Goal: Information Seeking & Learning: Learn about a topic

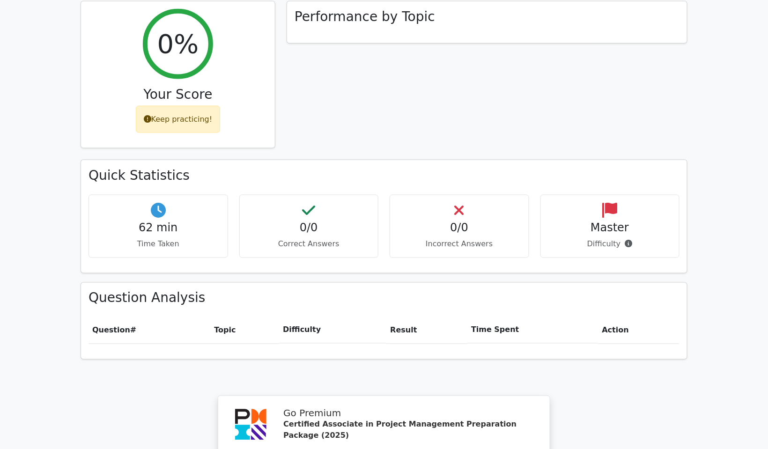
scroll to position [656, 0]
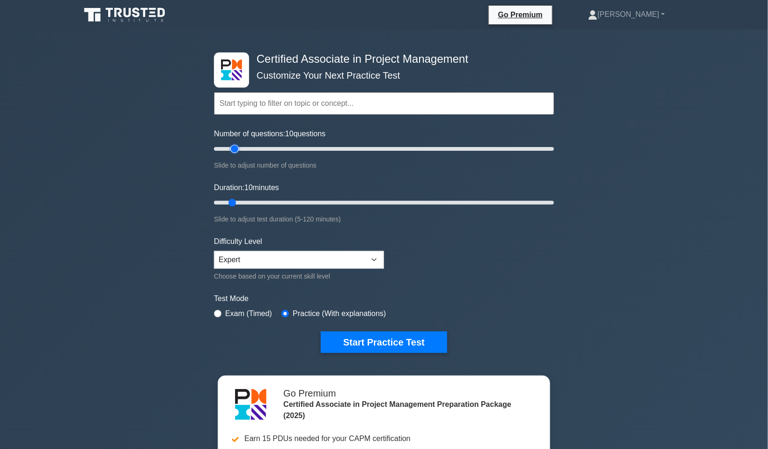
click at [237, 147] on input "Number of questions: 10 questions" at bounding box center [384, 148] width 340 height 11
click at [250, 149] on input "Number of questions: 15 questions" at bounding box center [384, 148] width 340 height 11
type input "20"
click at [247, 148] on input "Number of questions: 20 questions" at bounding box center [384, 148] width 340 height 11
click at [245, 200] on input "Duration: 15 minutes" at bounding box center [384, 202] width 340 height 11
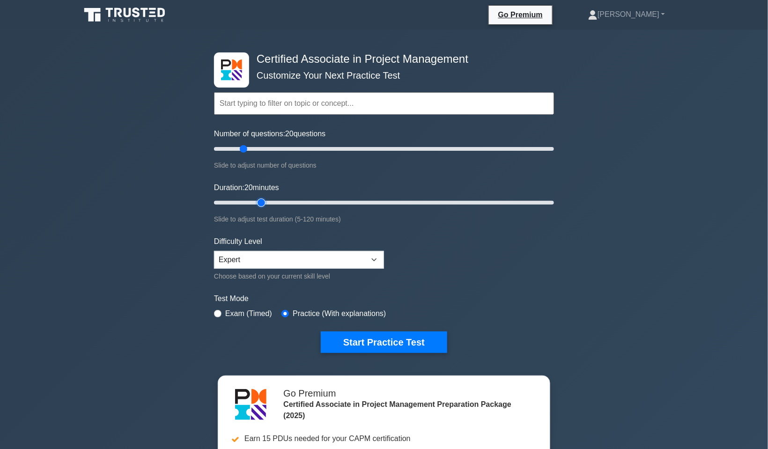
type input "20"
click at [255, 200] on input "Duration: 20 minutes" at bounding box center [384, 202] width 340 height 11
click at [393, 341] on button "Start Practice Test" at bounding box center [384, 343] width 126 height 22
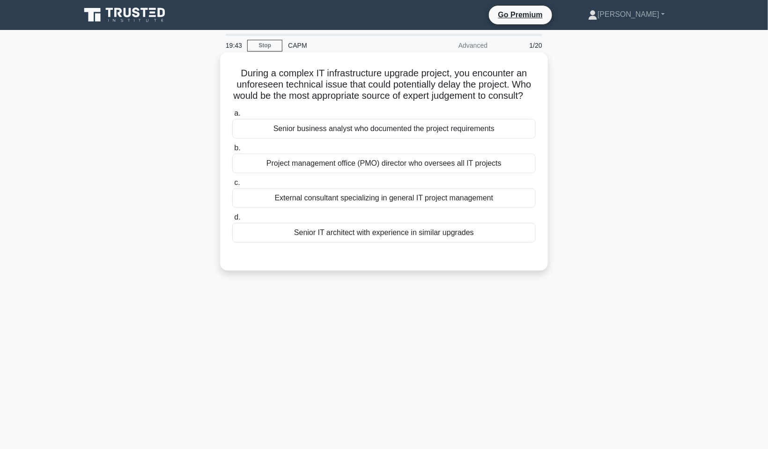
click at [394, 241] on div "Senior IT architect with experience in similar upgrades" at bounding box center [384, 233] width 304 height 20
click at [232, 221] on input "d. Senior IT architect with experience in similar upgrades" at bounding box center [232, 218] width 0 height 6
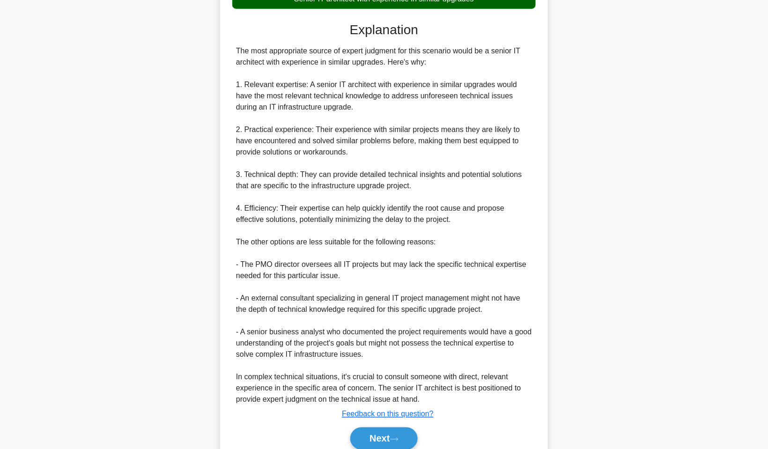
scroll to position [284, 0]
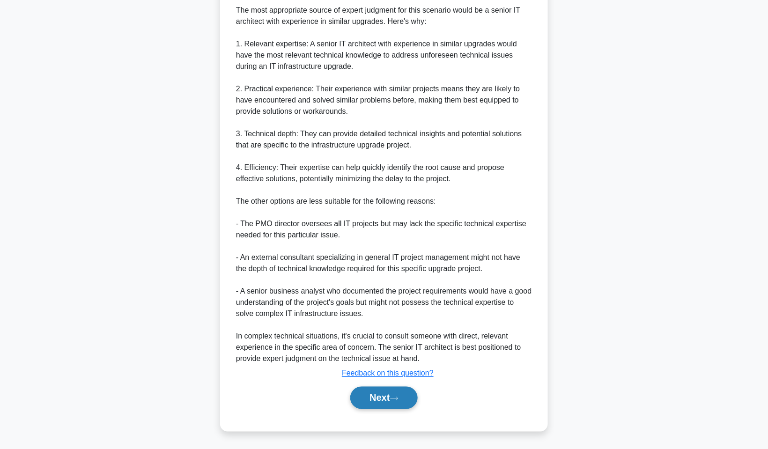
click at [407, 399] on button "Next" at bounding box center [383, 398] width 67 height 22
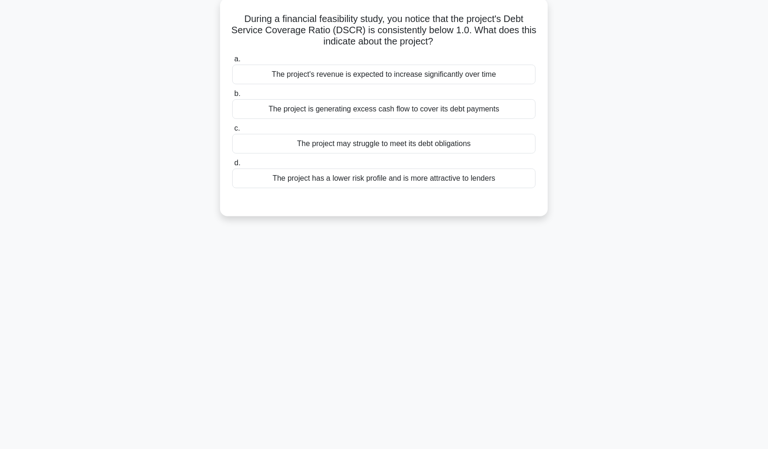
scroll to position [0, 0]
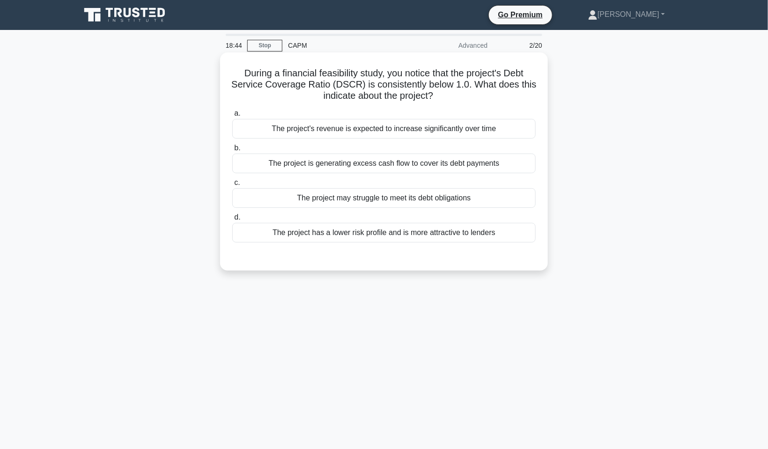
click at [367, 169] on div "The project is generating excess cash flow to cover its debt payments" at bounding box center [384, 164] width 304 height 20
click at [232, 151] on input "b. The project is generating excess cash flow to cover its debt payments" at bounding box center [232, 148] width 0 height 6
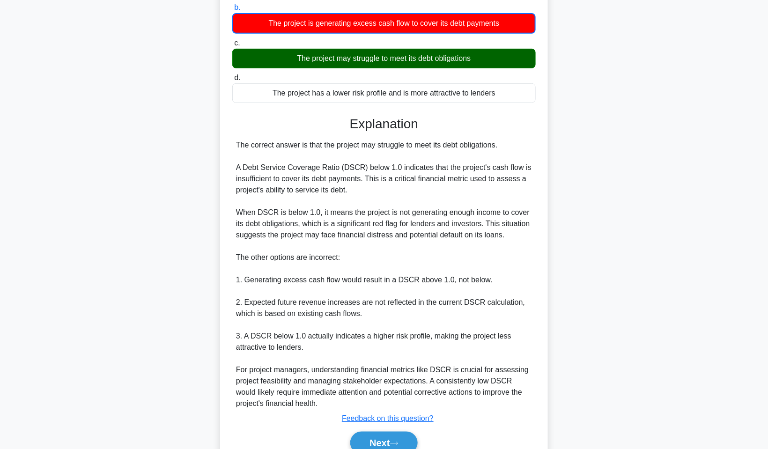
scroll to position [184, 0]
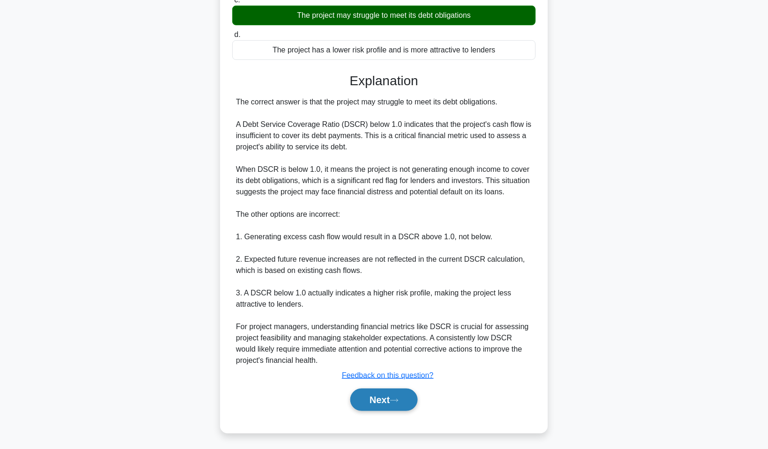
click at [393, 393] on button "Next" at bounding box center [383, 400] width 67 height 22
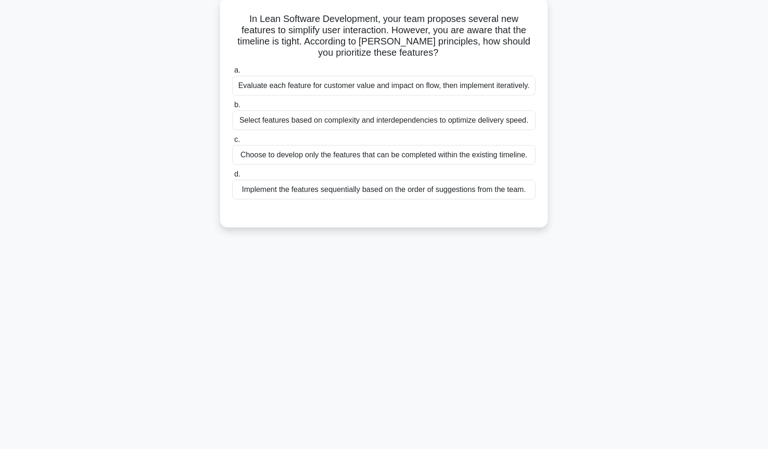
scroll to position [0, 0]
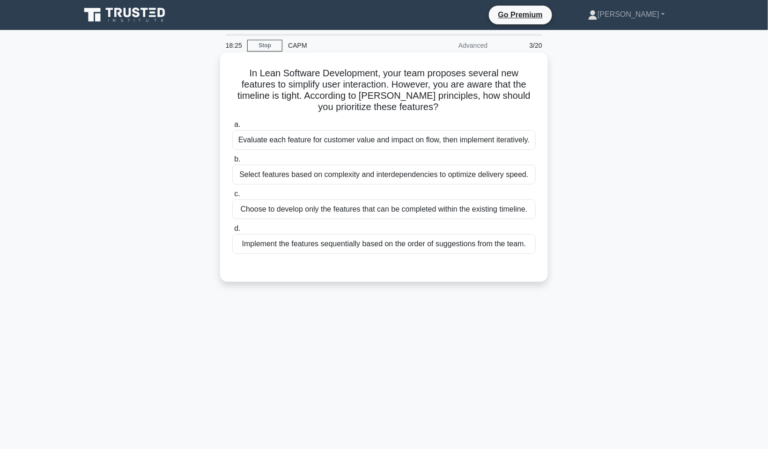
click at [337, 135] on div "Evaluate each feature for customer value and impact on flow, then implement ite…" at bounding box center [384, 140] width 304 height 20
click at [232, 128] on input "a. Evaluate each feature for customer value and impact on flow, then implement …" at bounding box center [232, 125] width 0 height 6
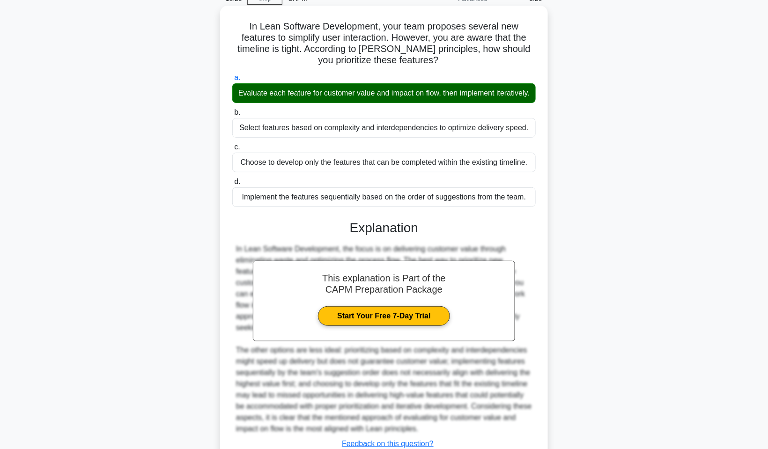
scroll to position [127, 0]
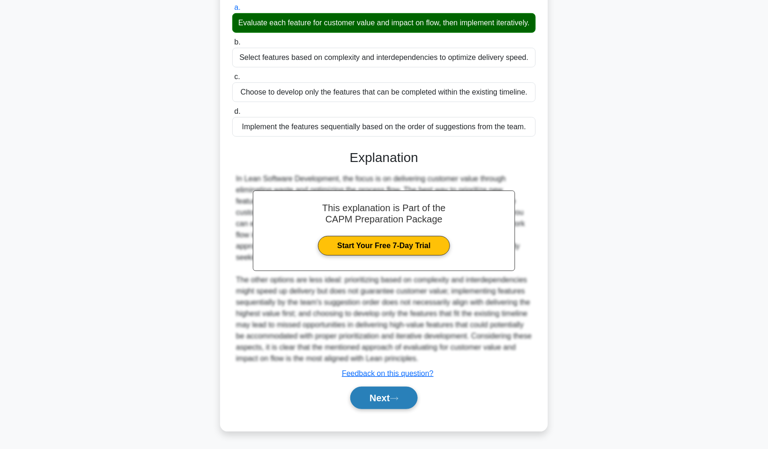
click at [394, 401] on button "Next" at bounding box center [383, 398] width 67 height 22
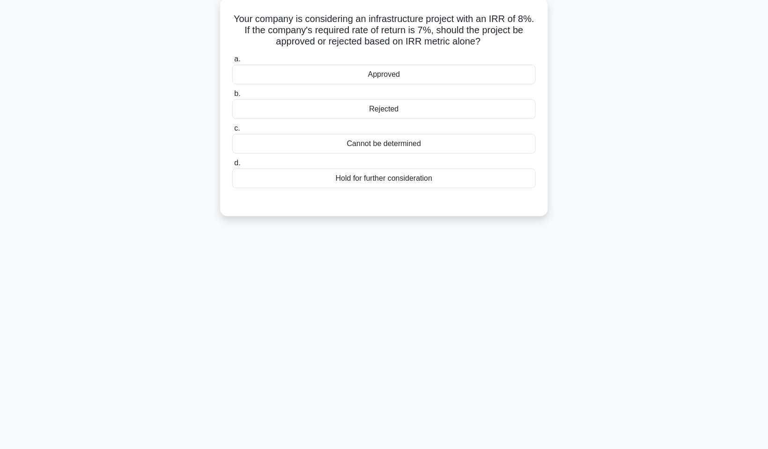
scroll to position [0, 0]
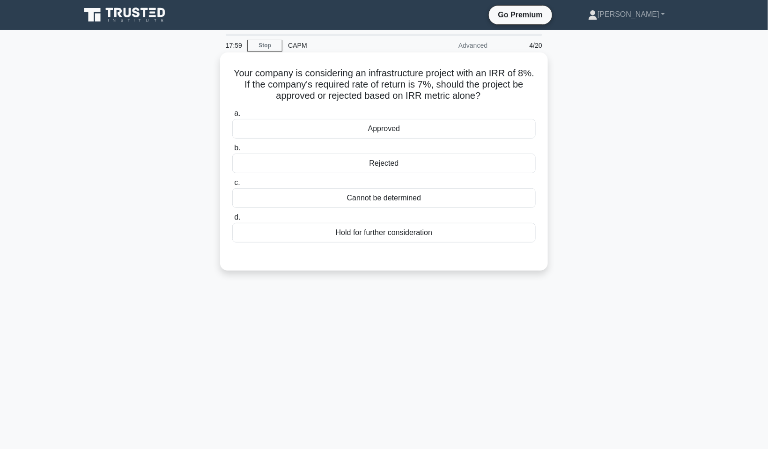
click at [410, 127] on div "Approved" at bounding box center [384, 129] width 304 height 20
click at [232, 117] on input "a. Approved" at bounding box center [232, 114] width 0 height 6
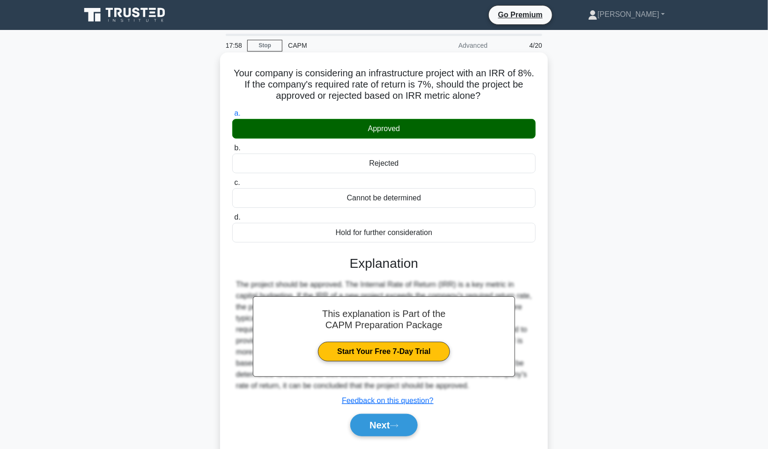
scroll to position [57, 0]
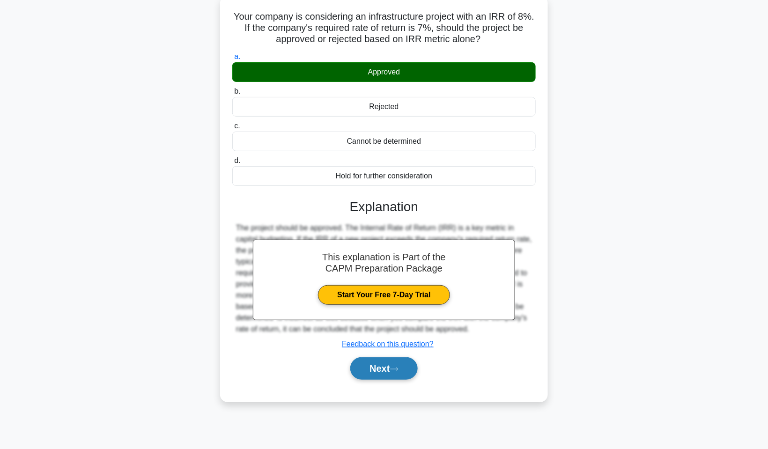
click at [401, 376] on button "Next" at bounding box center [383, 368] width 67 height 22
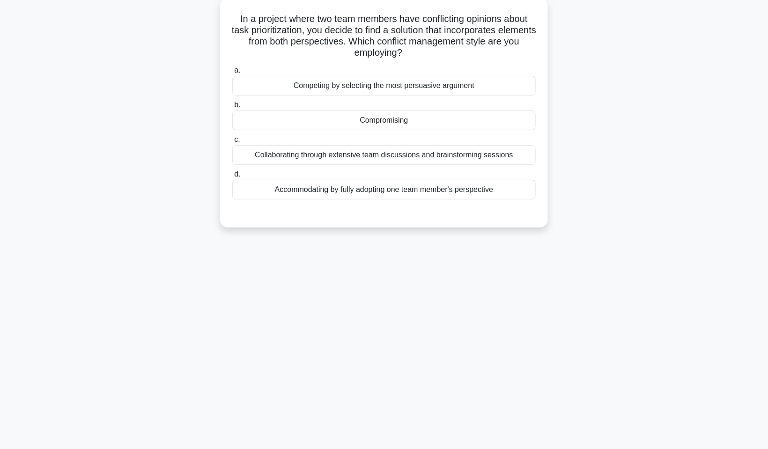
scroll to position [0, 0]
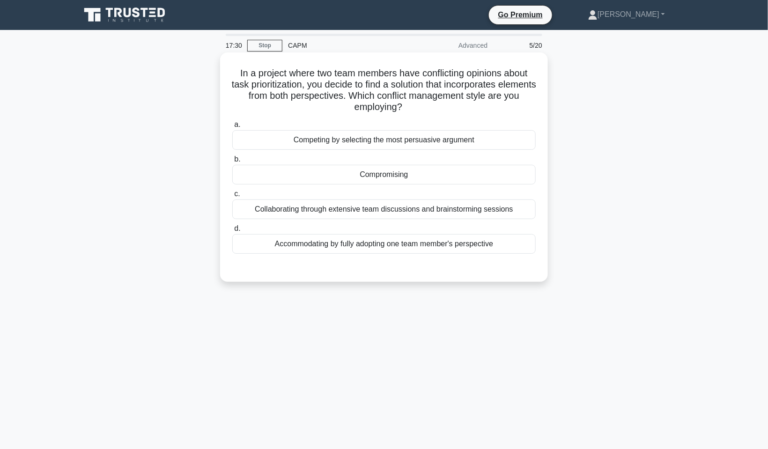
click at [441, 177] on div "Compromising" at bounding box center [384, 175] width 304 height 20
click at [232, 163] on input "b. Compromising" at bounding box center [232, 159] width 0 height 6
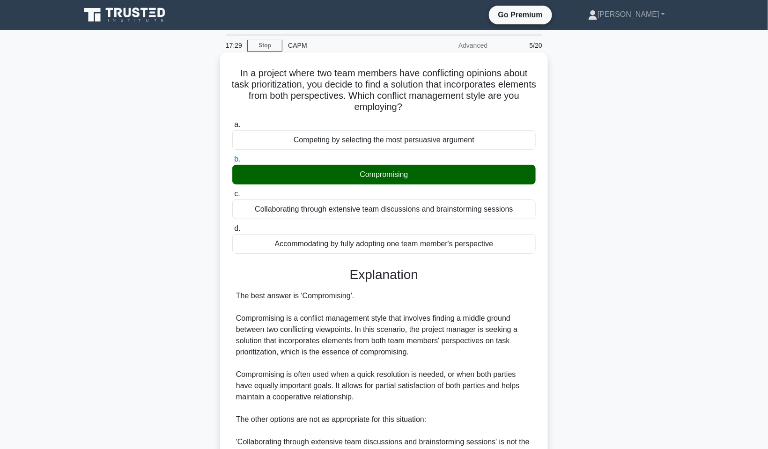
scroll to position [234, 0]
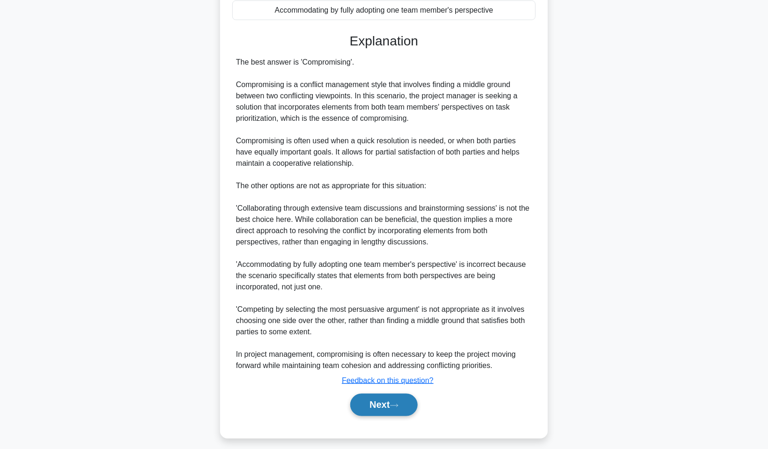
click at [390, 405] on button "Next" at bounding box center [383, 405] width 67 height 22
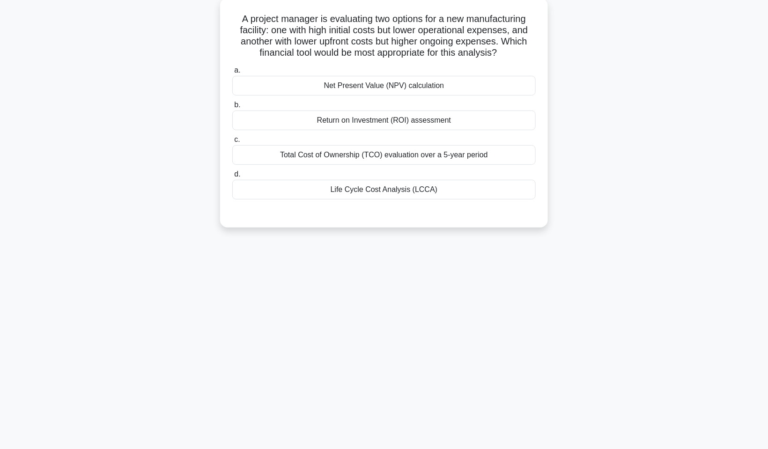
scroll to position [0, 0]
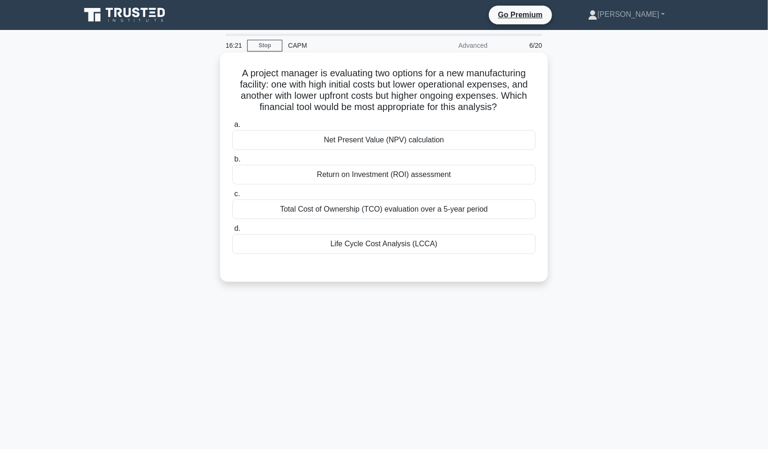
click at [396, 147] on div "Net Present Value (NPV) calculation" at bounding box center [384, 140] width 304 height 20
click at [232, 128] on input "a. Net Present Value (NPV) calculation" at bounding box center [232, 125] width 0 height 6
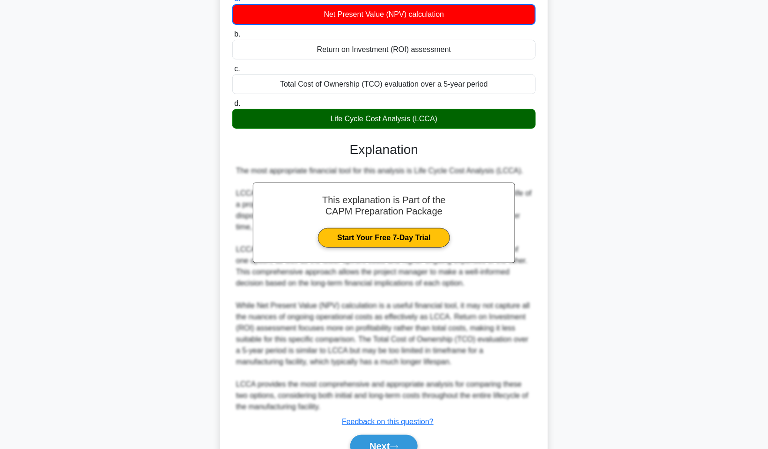
scroll to position [173, 0]
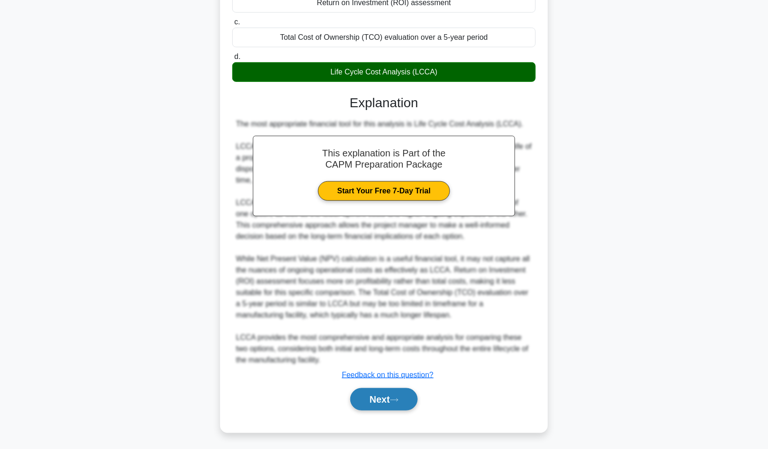
drag, startPoint x: 404, startPoint y: 396, endPoint x: 409, endPoint y: 395, distance: 4.8
click at [405, 396] on button "Next" at bounding box center [383, 399] width 67 height 22
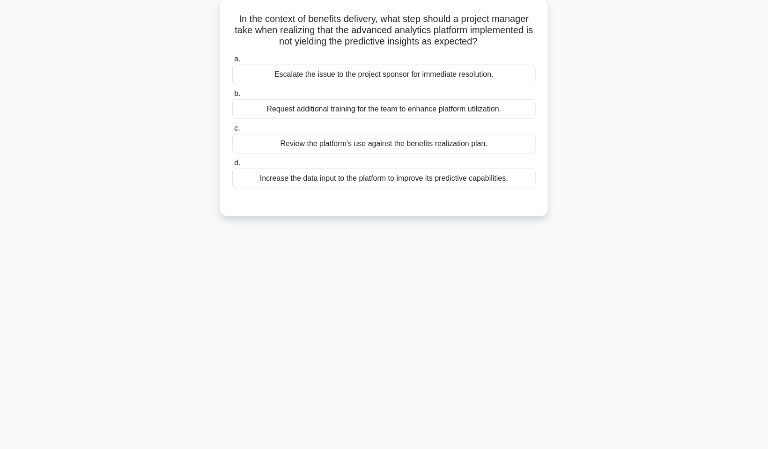
scroll to position [0, 0]
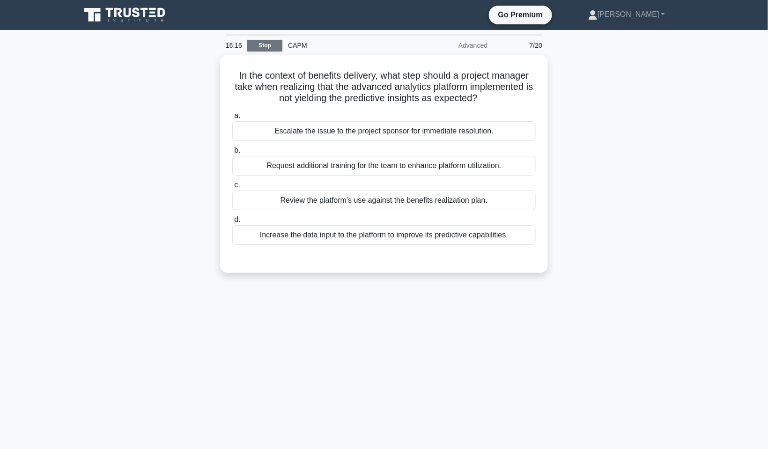
click at [267, 42] on link "Stop" at bounding box center [264, 46] width 35 height 12
